Goal: Task Accomplishment & Management: Manage account settings

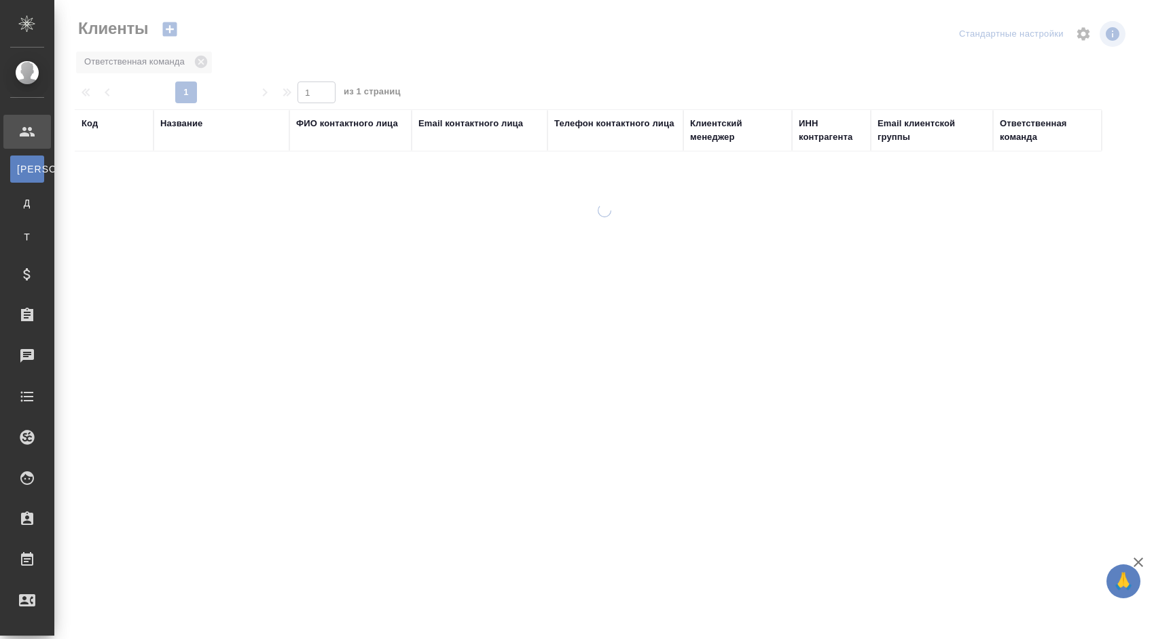
select select "RU"
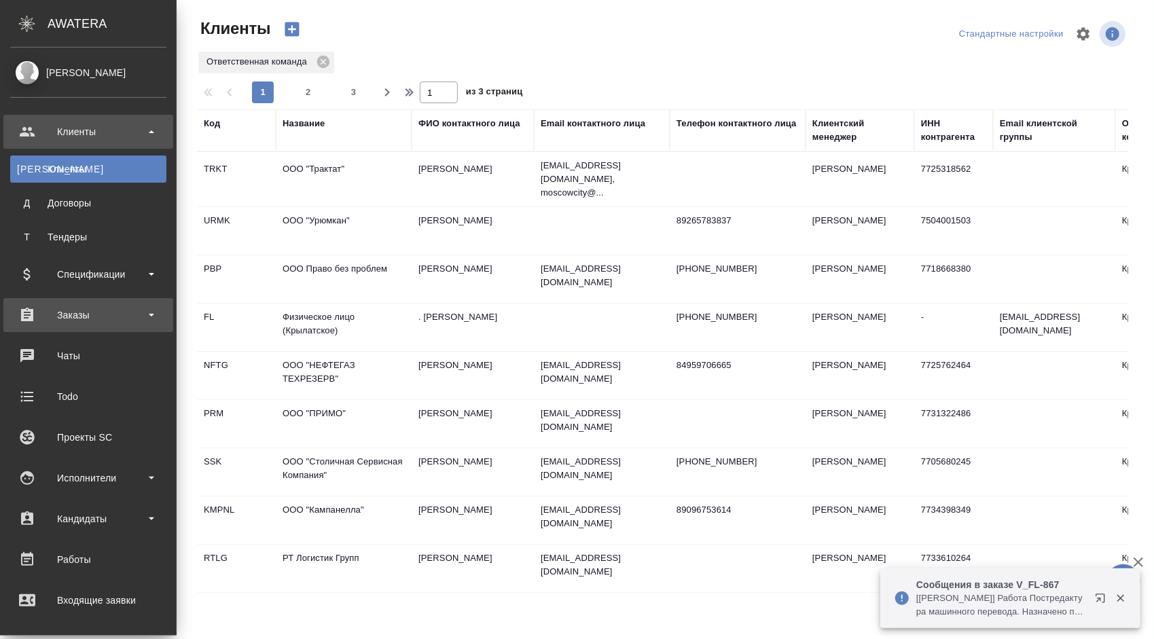
click at [129, 317] on div "Заказы" at bounding box center [88, 315] width 156 height 20
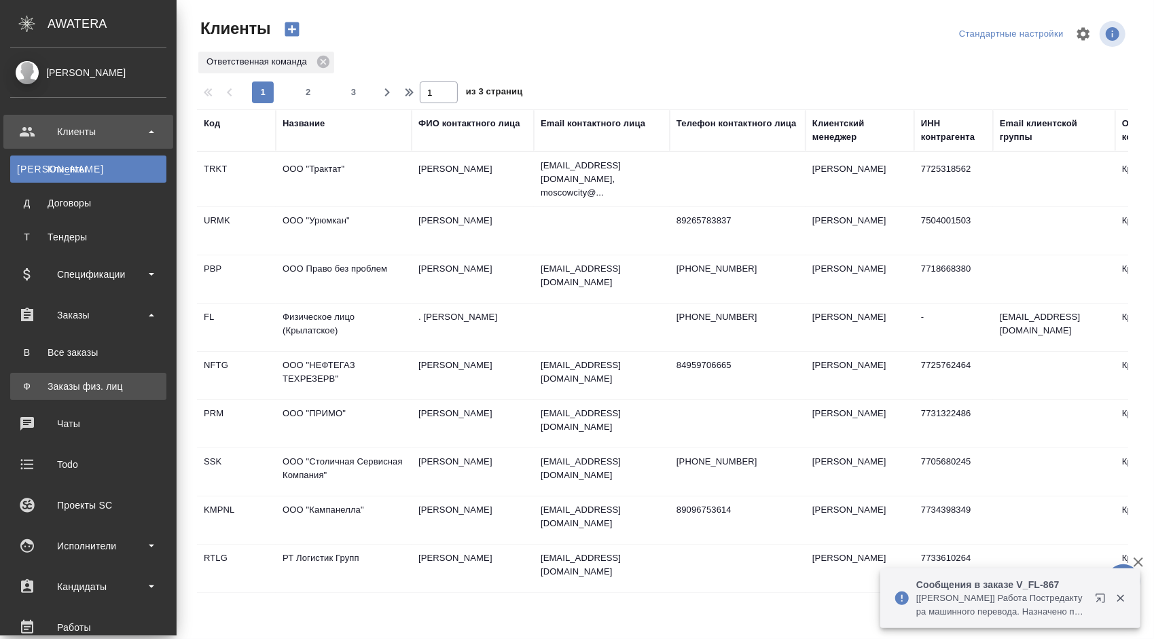
click at [107, 387] on div "Заказы физ. лиц" at bounding box center [88, 387] width 143 height 14
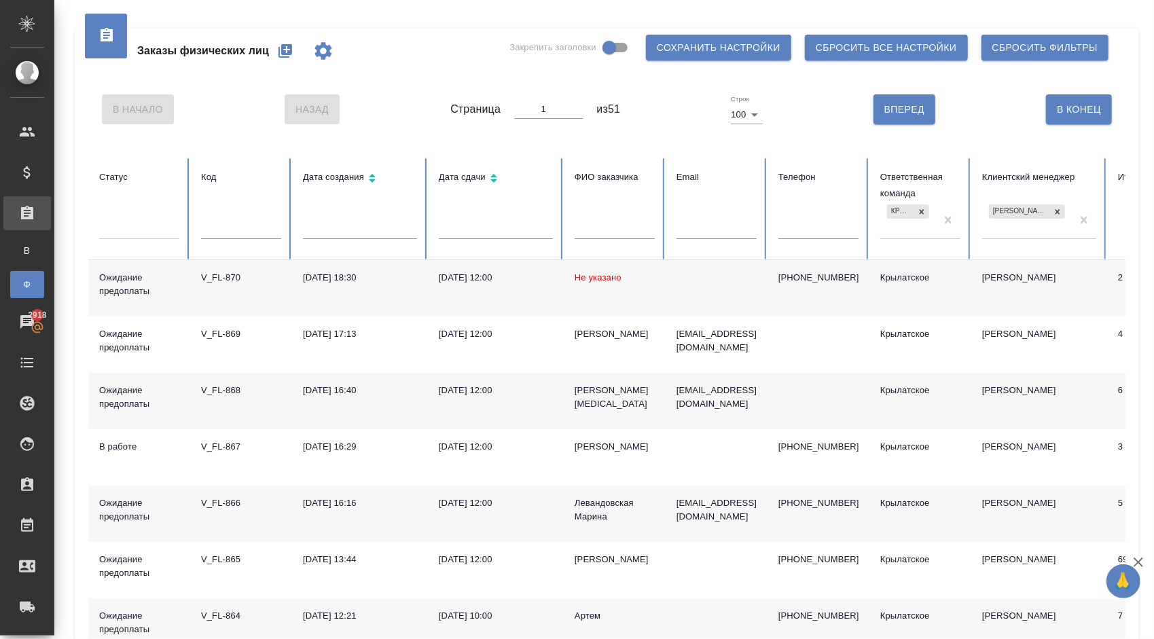
click at [590, 283] on td "Не указано" at bounding box center [615, 288] width 102 height 56
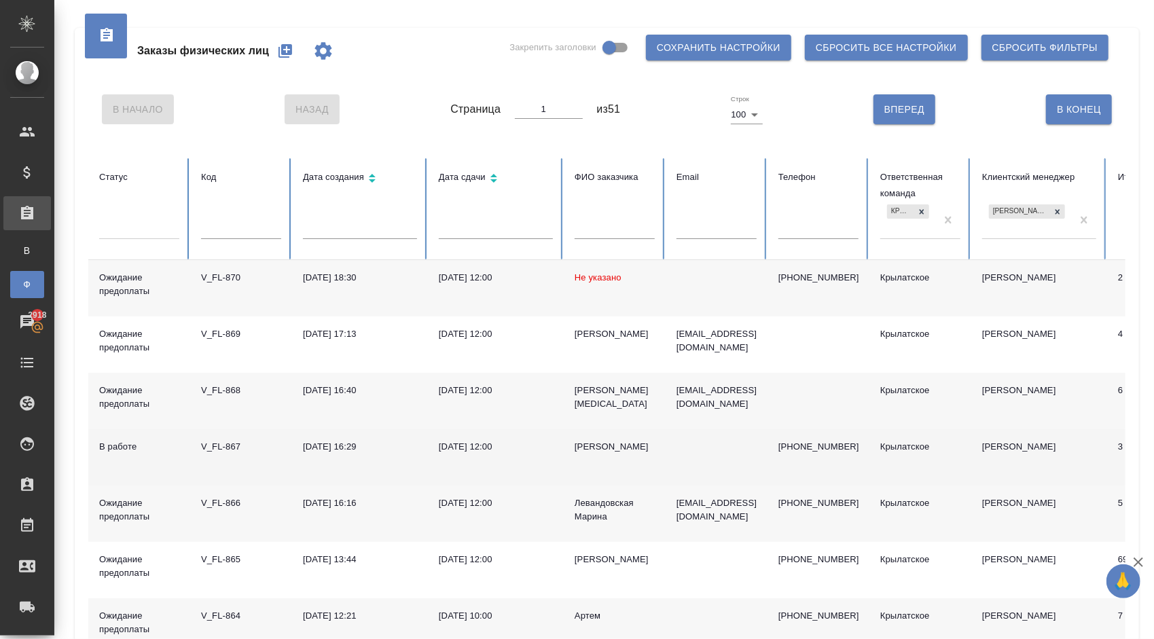
click at [587, 451] on div "[PERSON_NAME]" at bounding box center [615, 447] width 80 height 14
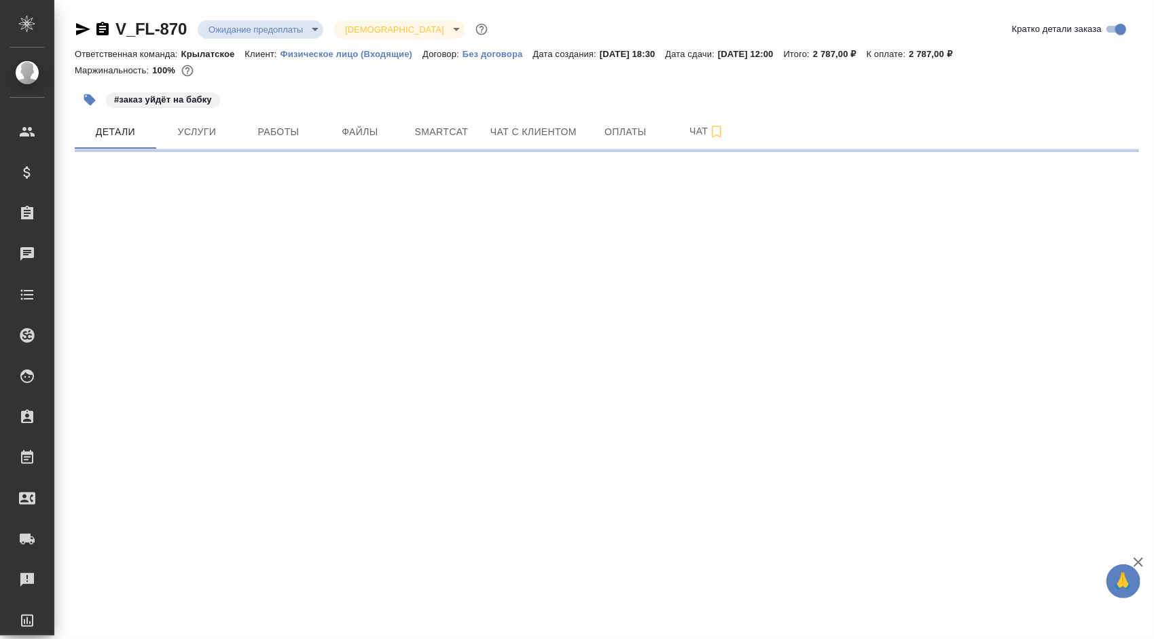
select select "RU"
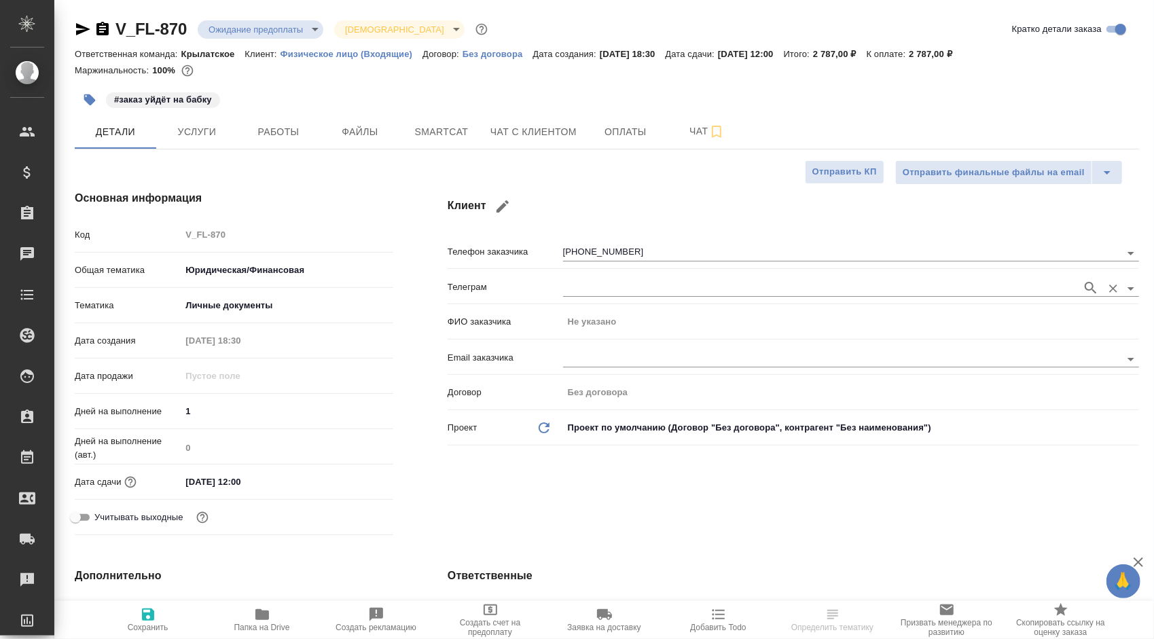
type textarea "x"
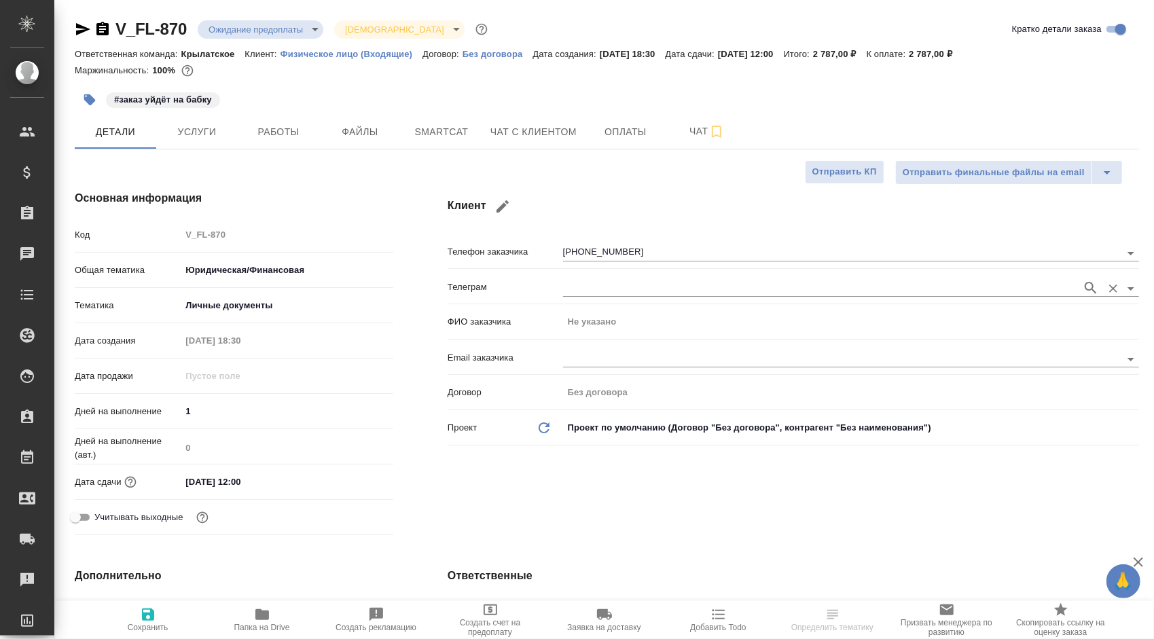
type textarea "x"
click at [515, 118] on button "Чат с клиентом" at bounding box center [533, 132] width 103 height 34
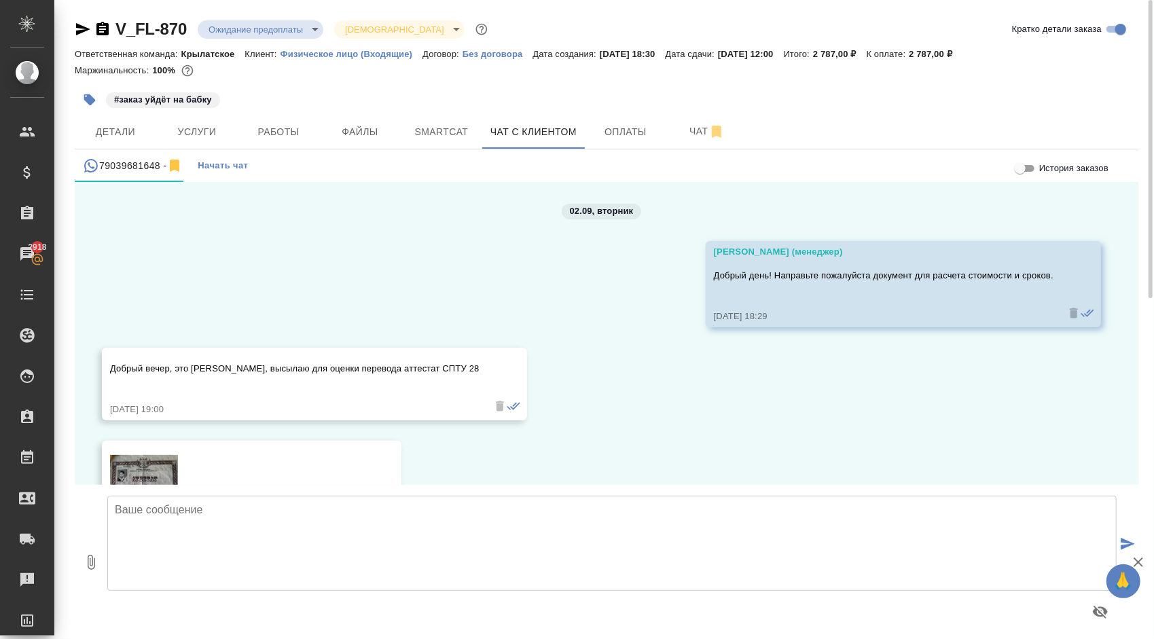
scroll to position [7, 0]
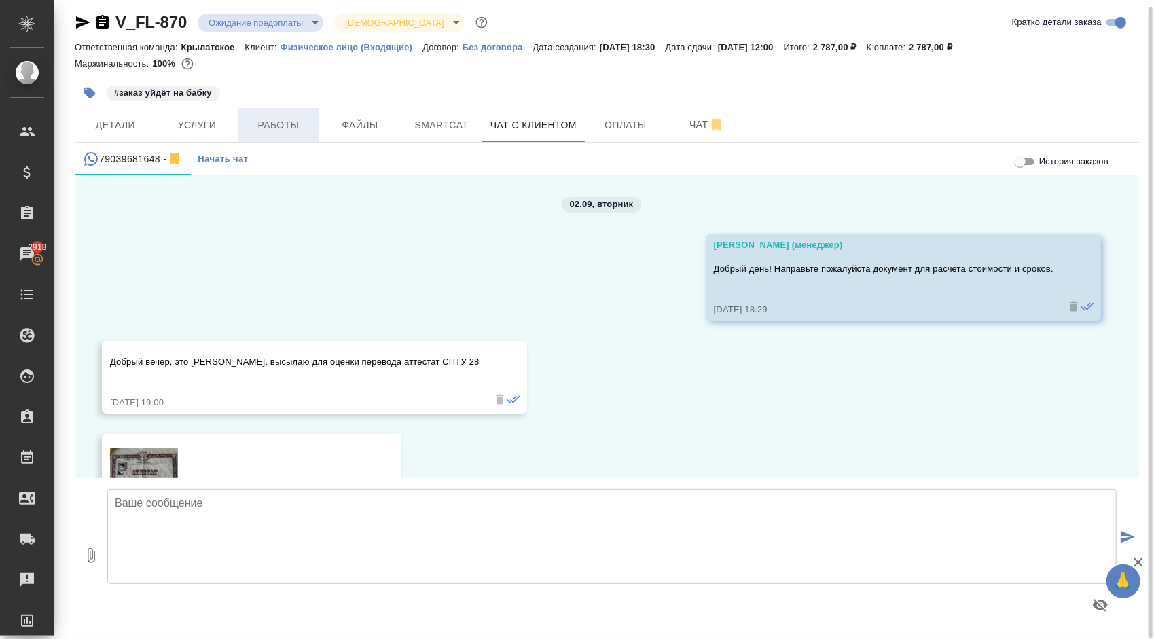
click at [302, 118] on span "Работы" at bounding box center [278, 125] width 65 height 17
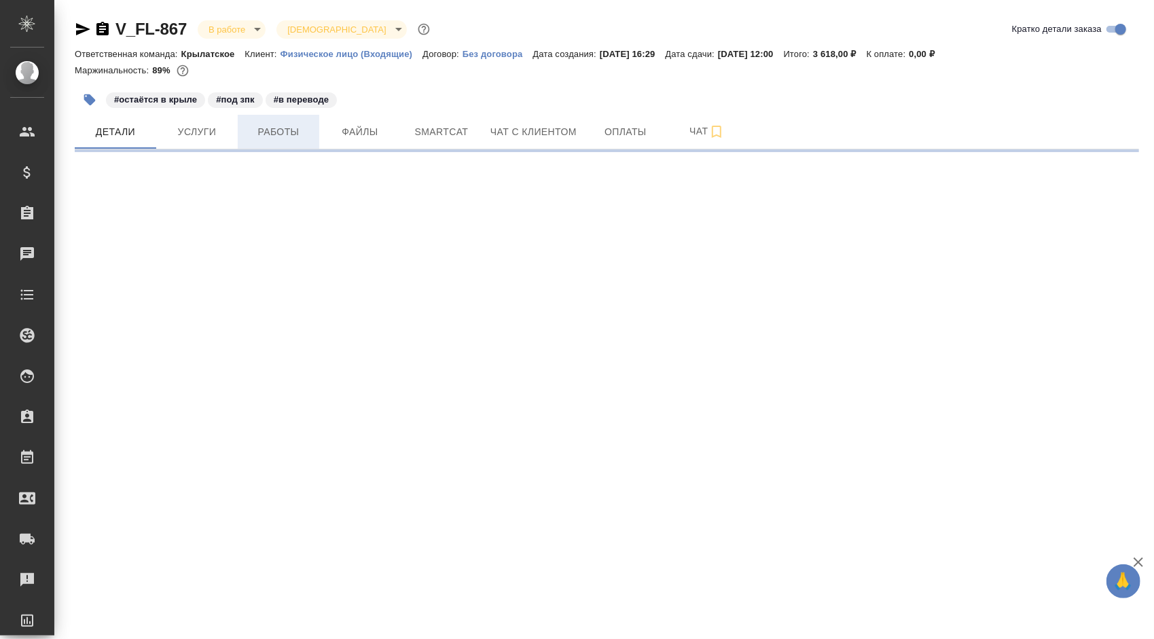
select select "RU"
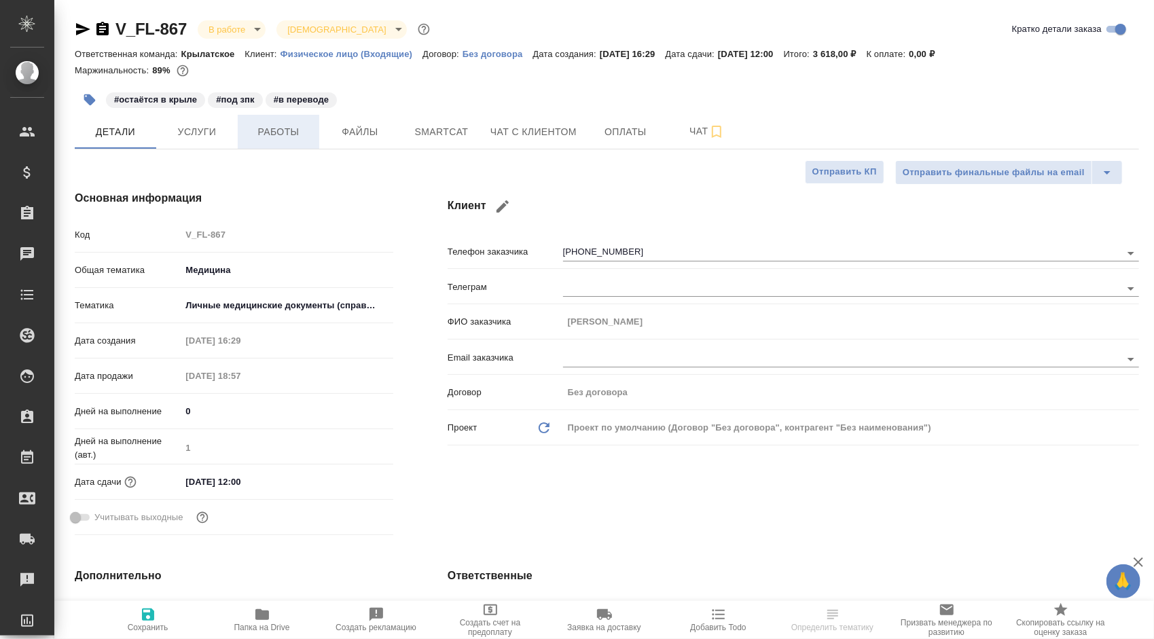
type textarea "x"
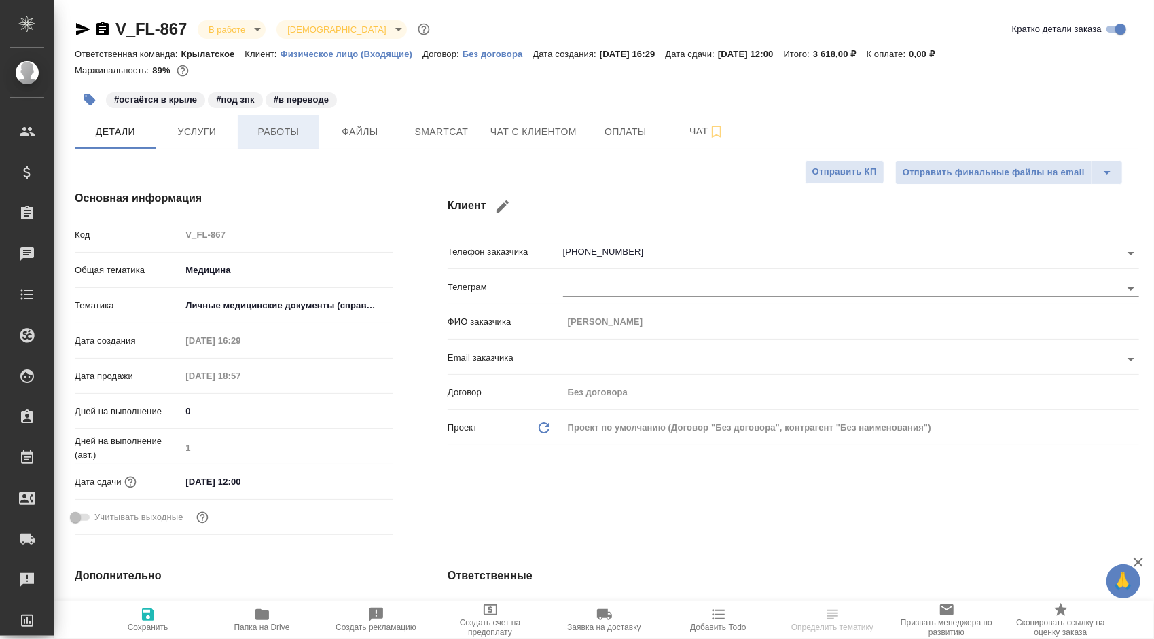
type textarea "x"
click at [289, 137] on span "Работы" at bounding box center [278, 132] width 65 height 17
type textarea "x"
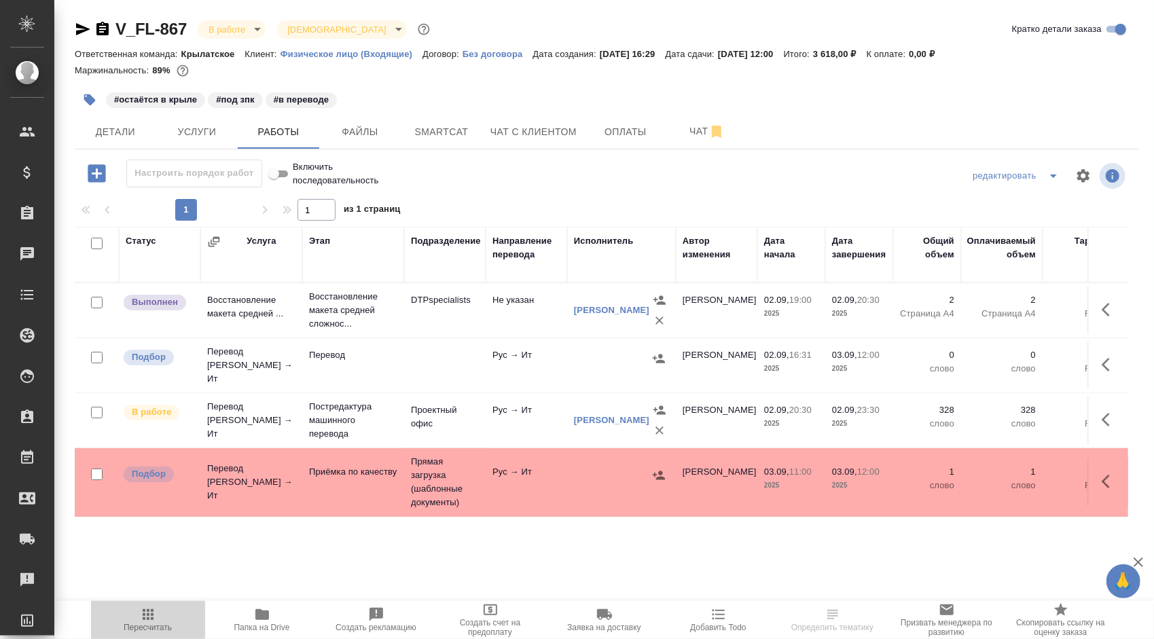
click at [186, 621] on span "Пересчитать" at bounding box center [148, 620] width 98 height 26
